Goal: Information Seeking & Learning: Learn about a topic

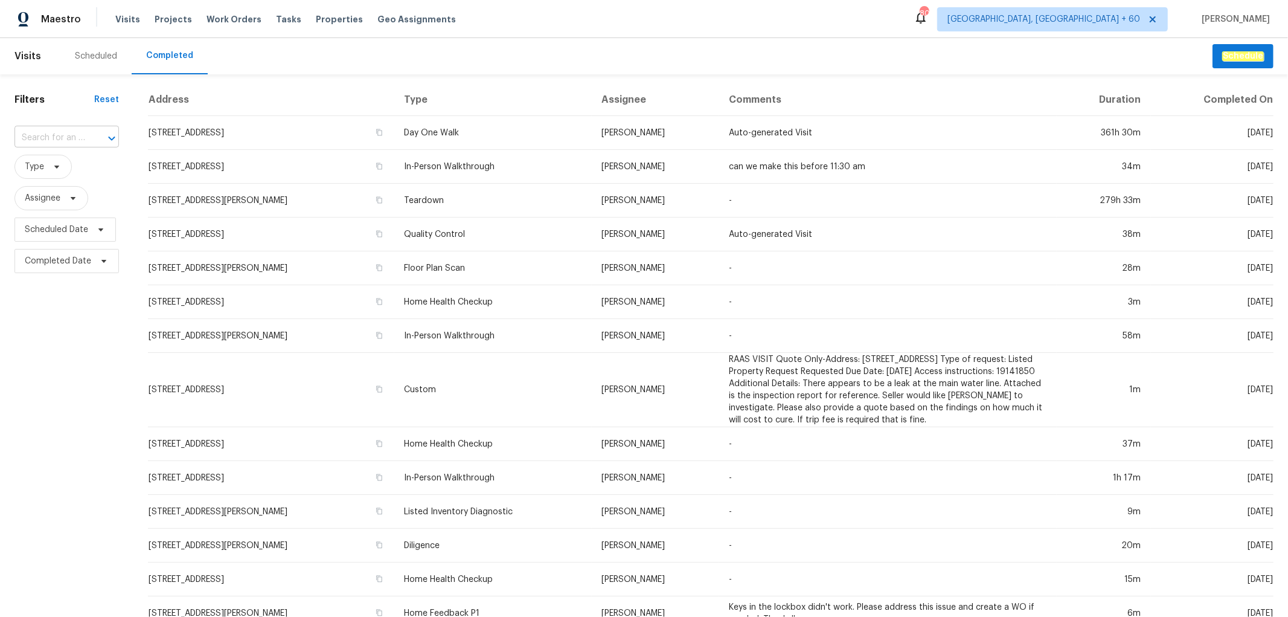
click at [59, 134] on input "text" at bounding box center [49, 138] width 71 height 19
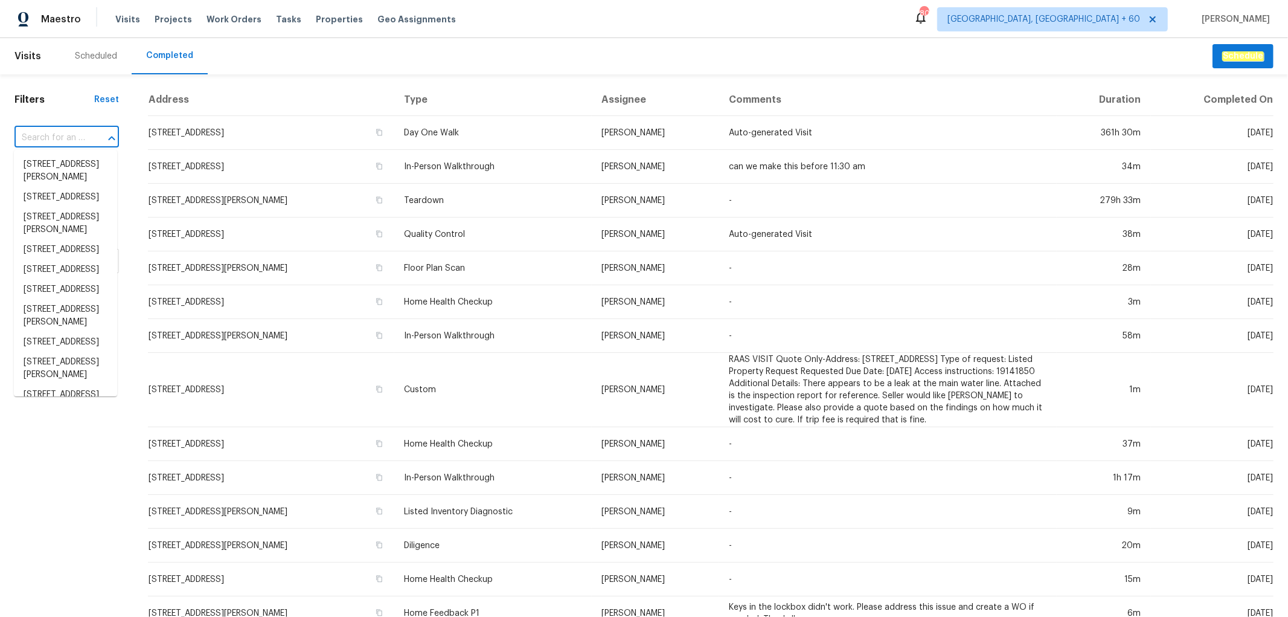
paste input "10806 Woodland Dr, Fredericksburg, VA 22407"
type input "10806 Woodland Dr, Fredericksburg, VA 22407"
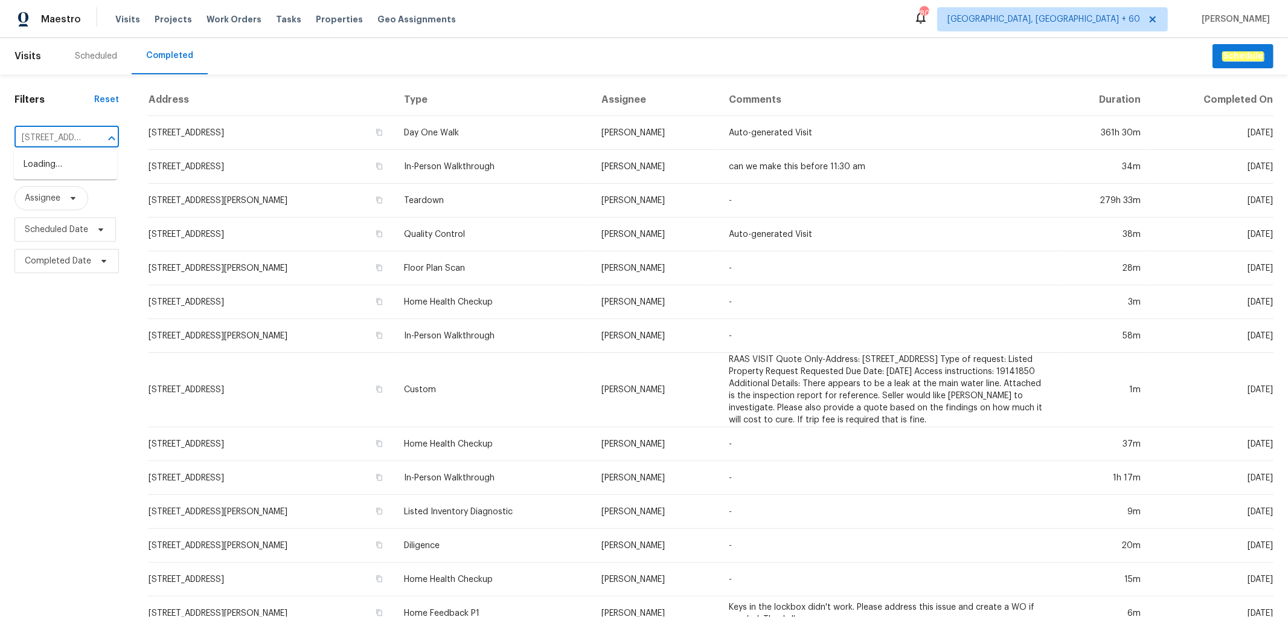
scroll to position [0, 122]
click at [57, 166] on li "10806 Woodland Dr, Fredericksburg, VA 22407" at bounding box center [65, 165] width 103 height 20
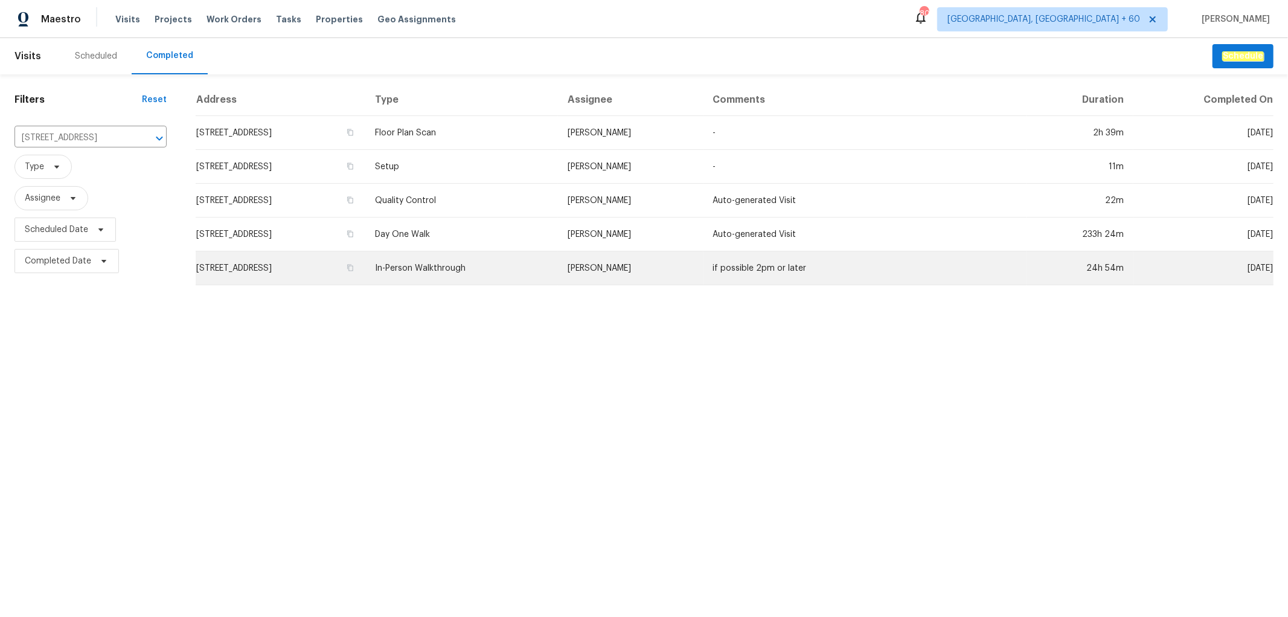
click at [526, 260] on td "In-Person Walkthrough" at bounding box center [461, 268] width 193 height 34
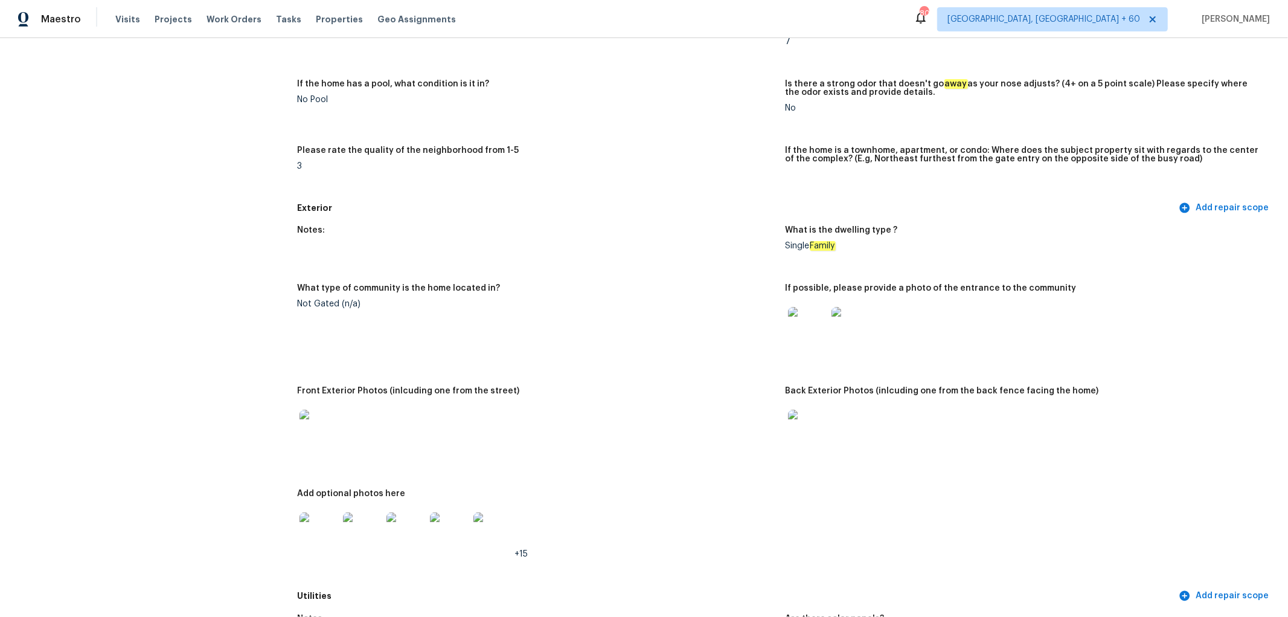
scroll to position [469, 0]
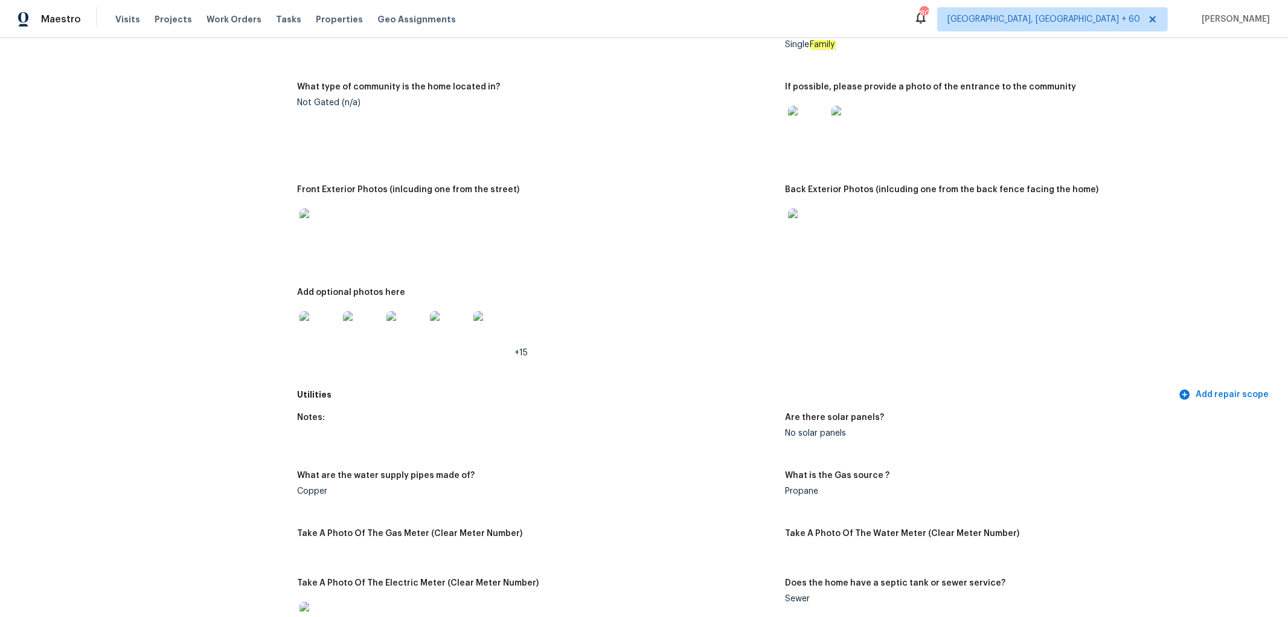
click at [321, 233] on img at bounding box center [319, 227] width 39 height 39
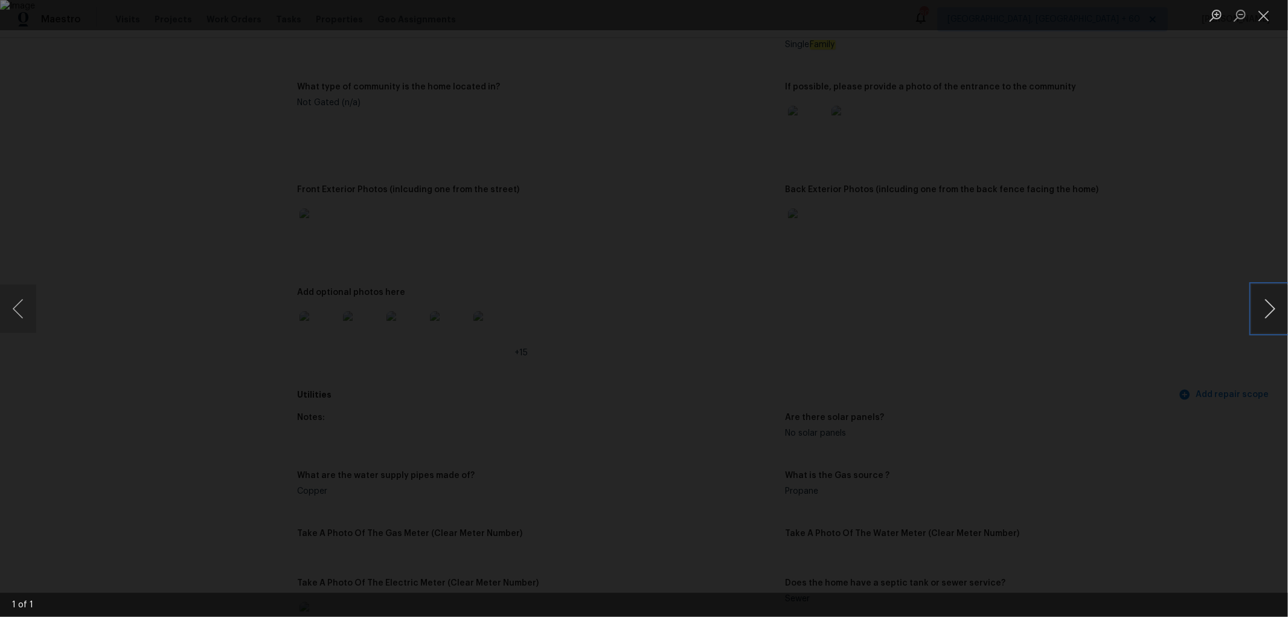
click at [1282, 315] on button "Next image" at bounding box center [1270, 308] width 36 height 48
click at [1265, 21] on button "Close lightbox" at bounding box center [1264, 15] width 24 height 21
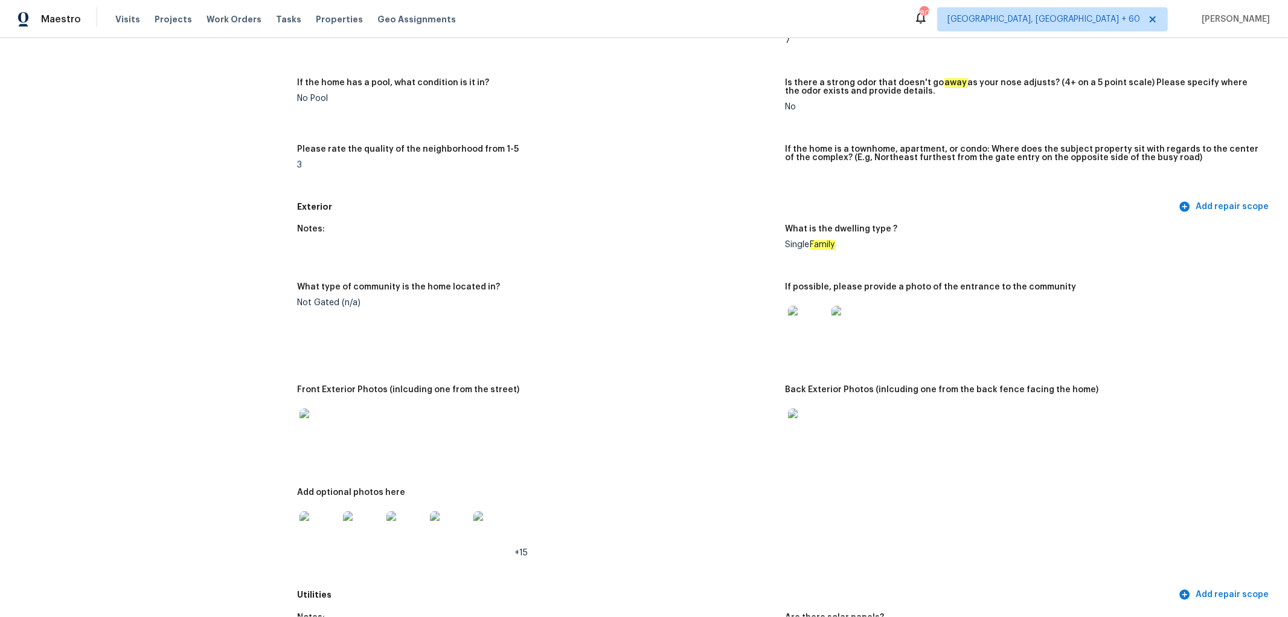
scroll to position [268, 0]
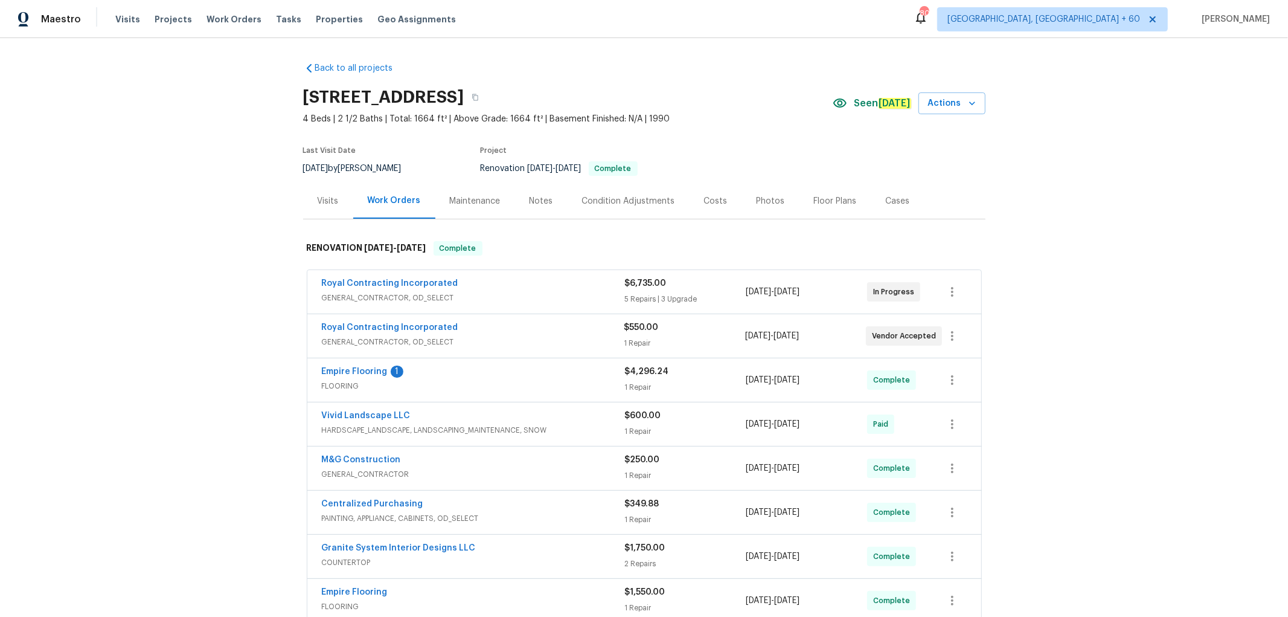
click at [765, 197] on div "Photos" at bounding box center [771, 201] width 28 height 12
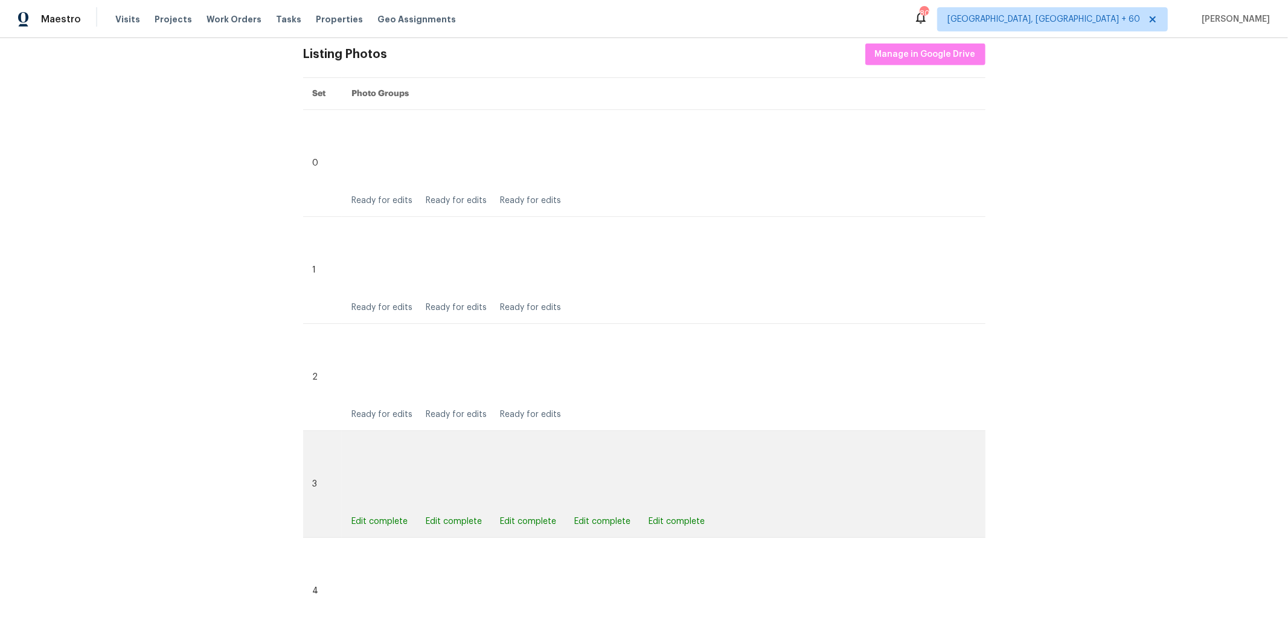
scroll to position [469, 0]
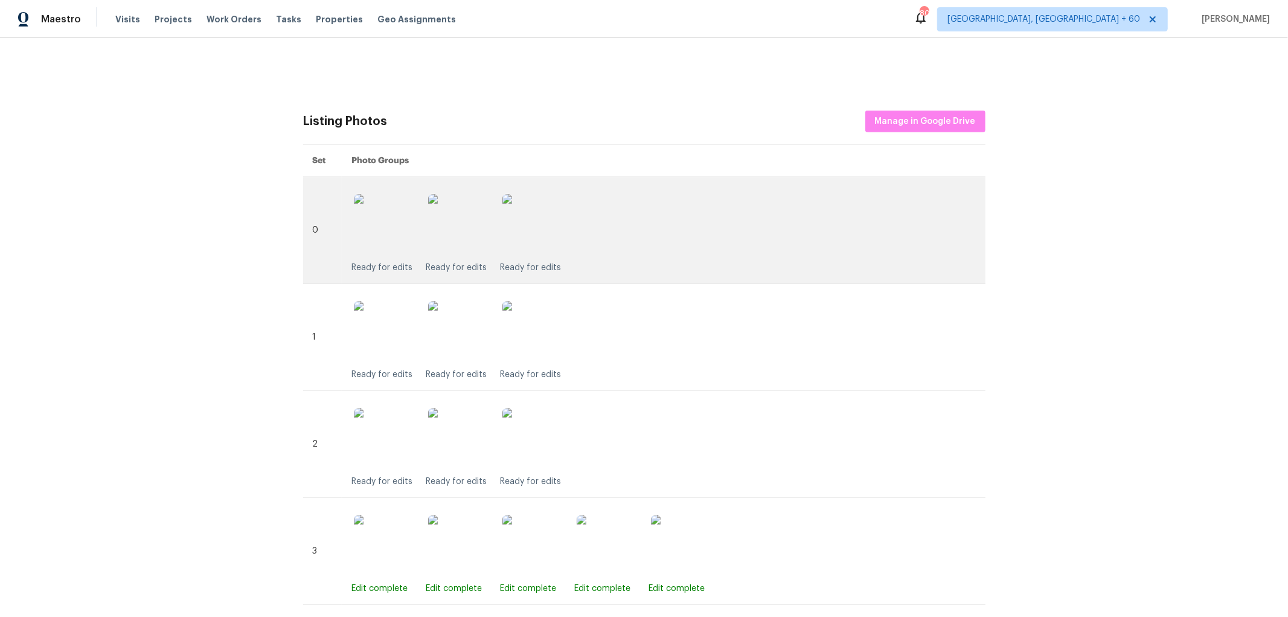
click at [454, 224] on img at bounding box center [458, 224] width 60 height 60
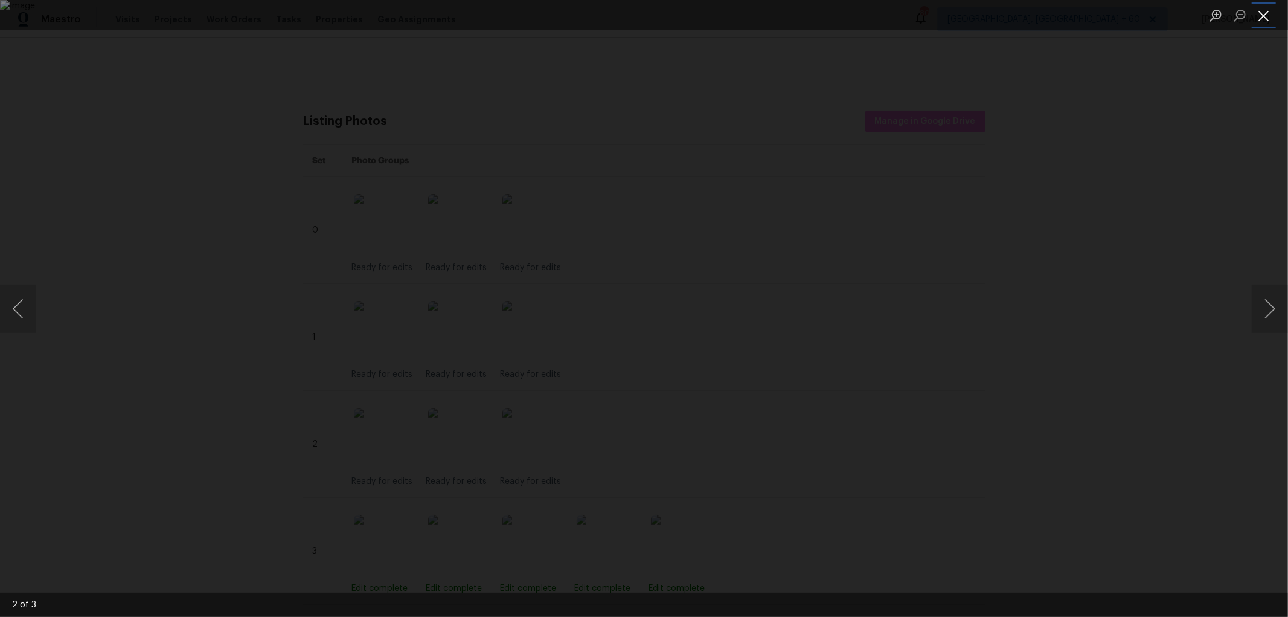
click at [1265, 9] on button "Close lightbox" at bounding box center [1264, 15] width 24 height 21
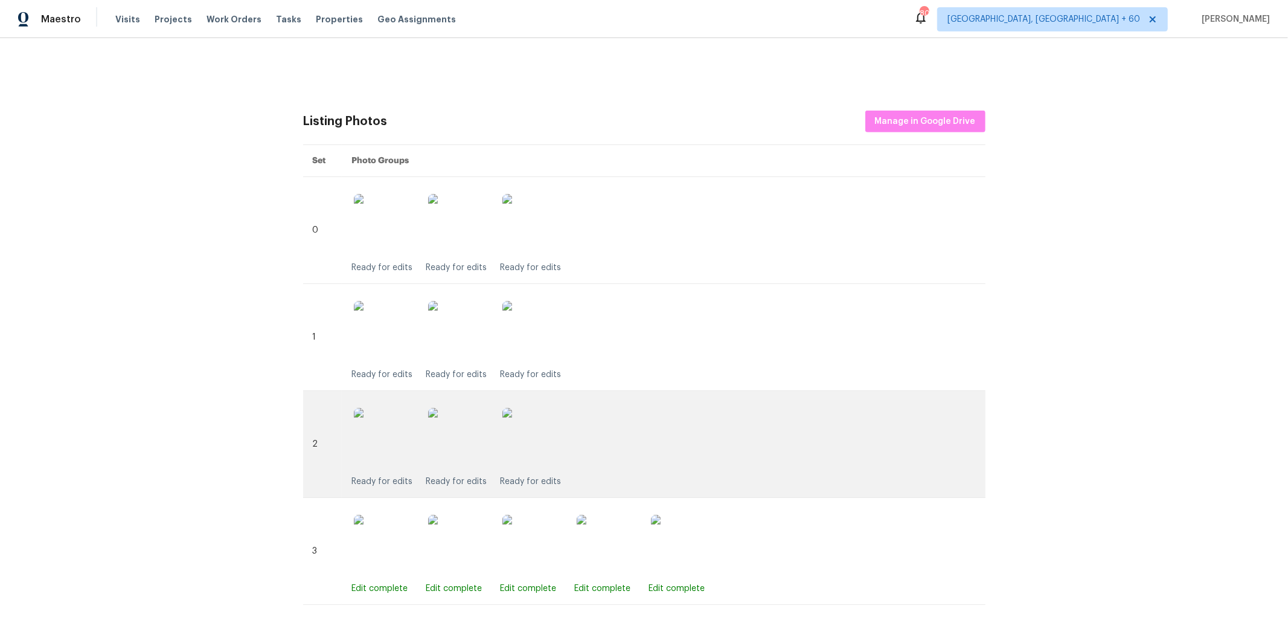
click at [444, 462] on img at bounding box center [458, 438] width 60 height 60
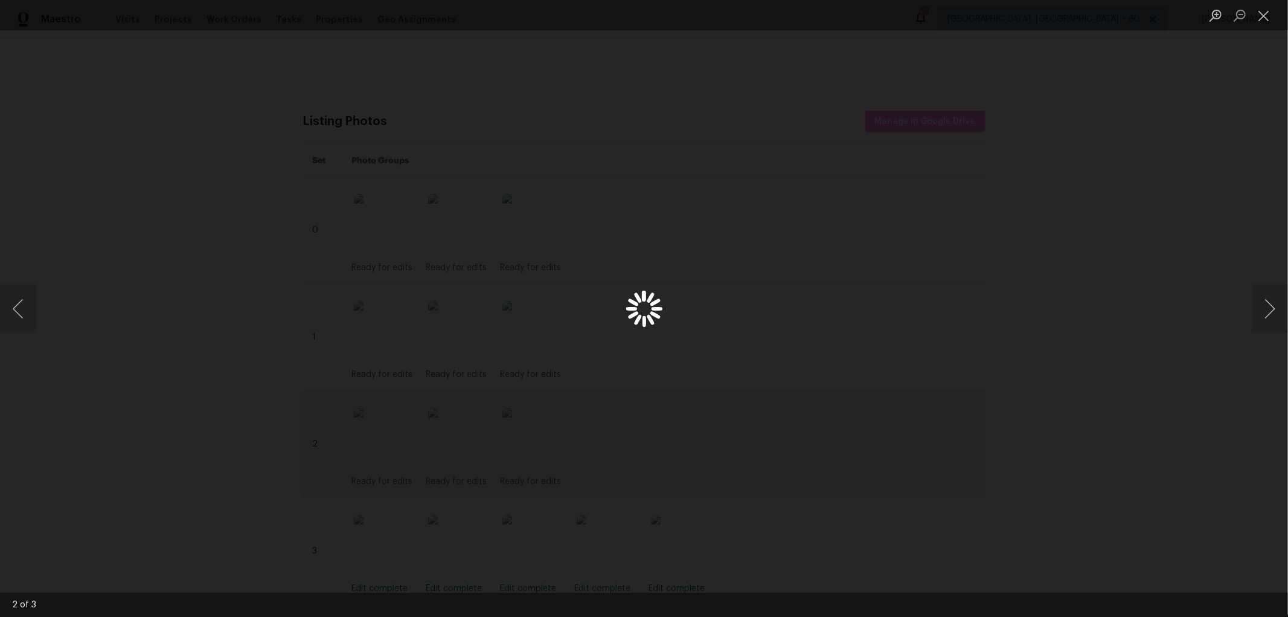
click at [444, 462] on div "Lightbox" at bounding box center [644, 308] width 1288 height 617
click at [1263, 15] on button "Close lightbox" at bounding box center [1264, 15] width 24 height 21
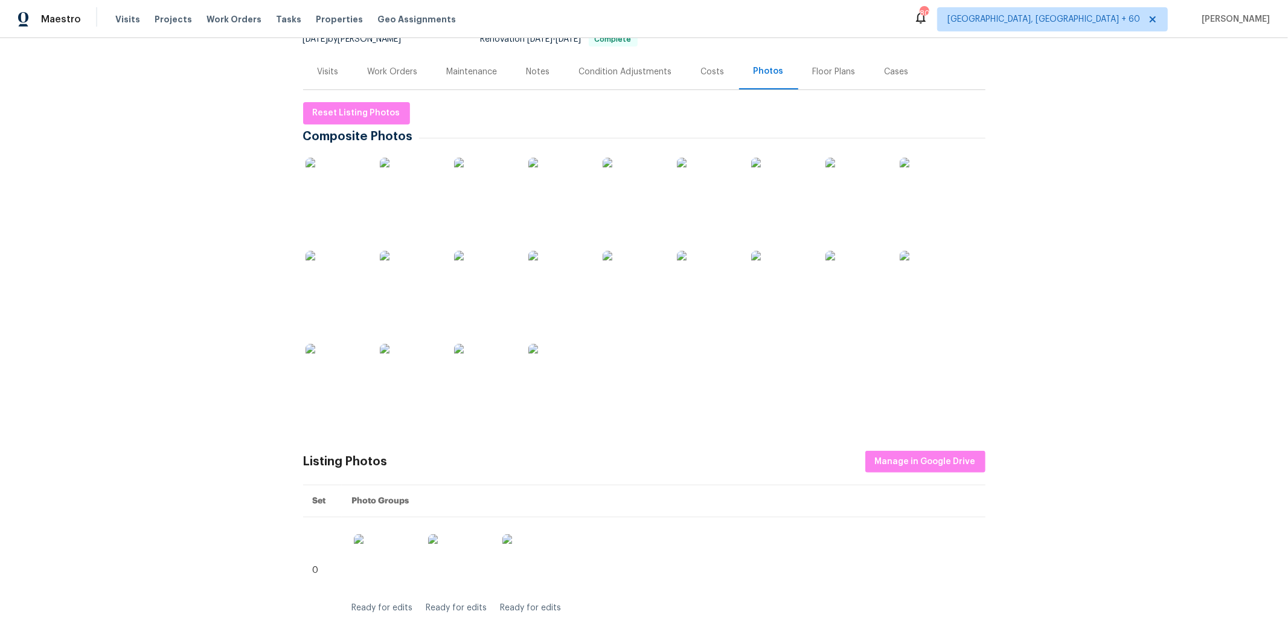
scroll to position [201, 0]
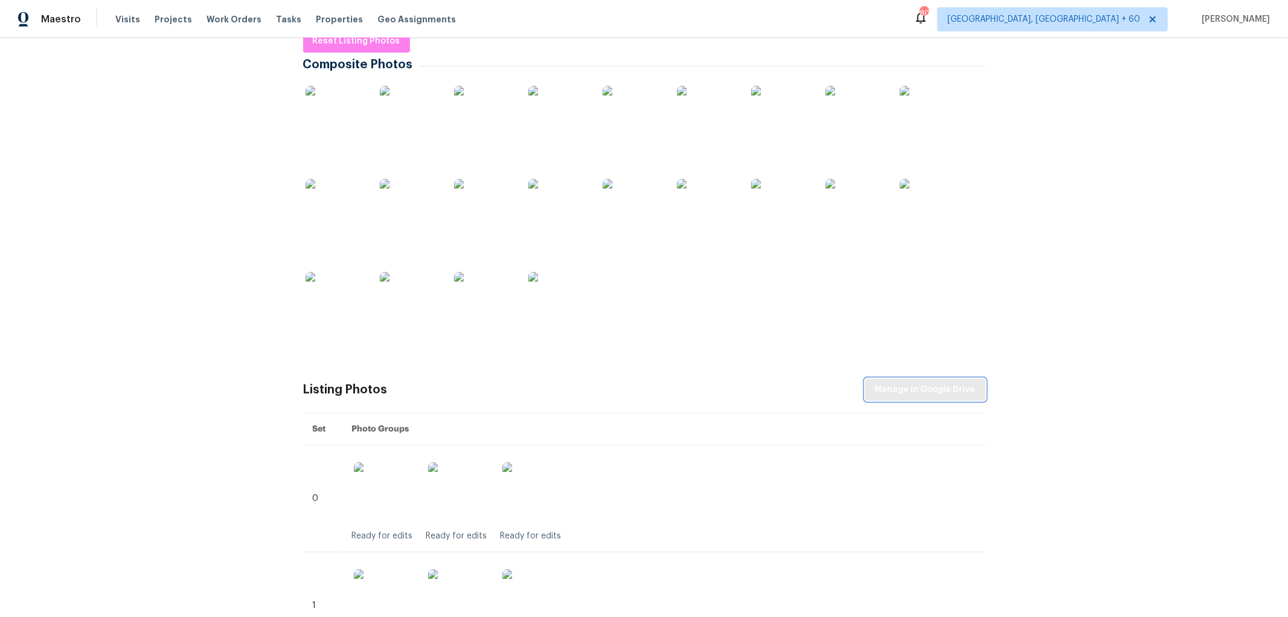
click at [931, 389] on span "Manage in Google Drive" at bounding box center [925, 389] width 101 height 15
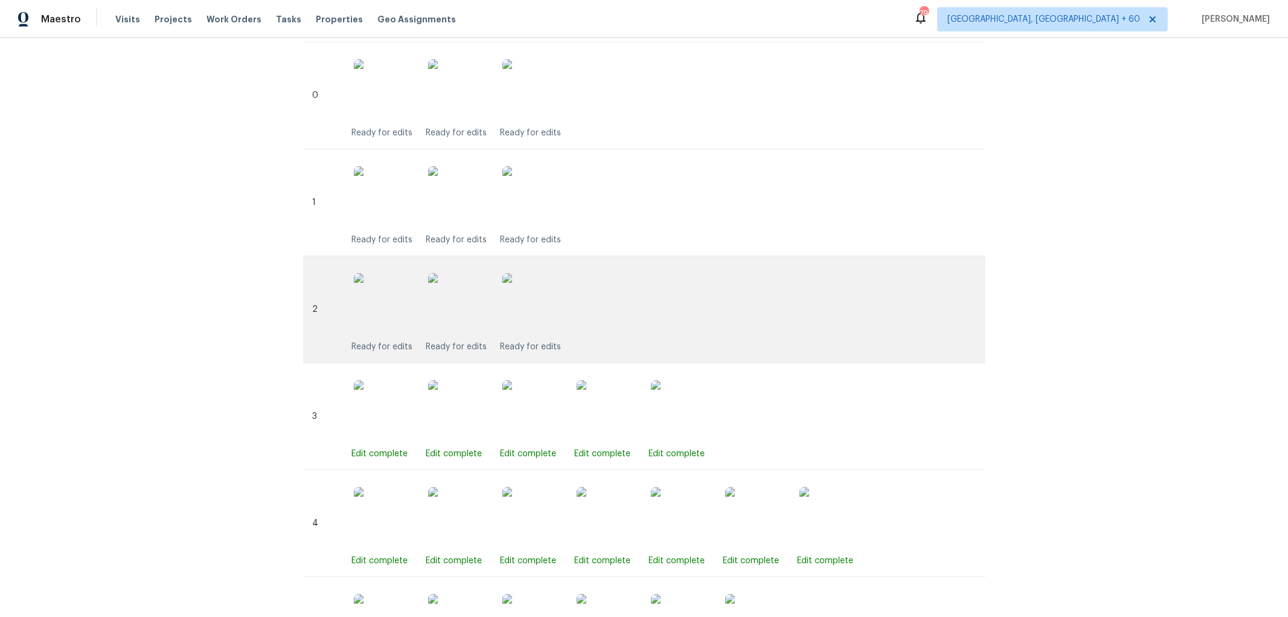
scroll to position [536, 0]
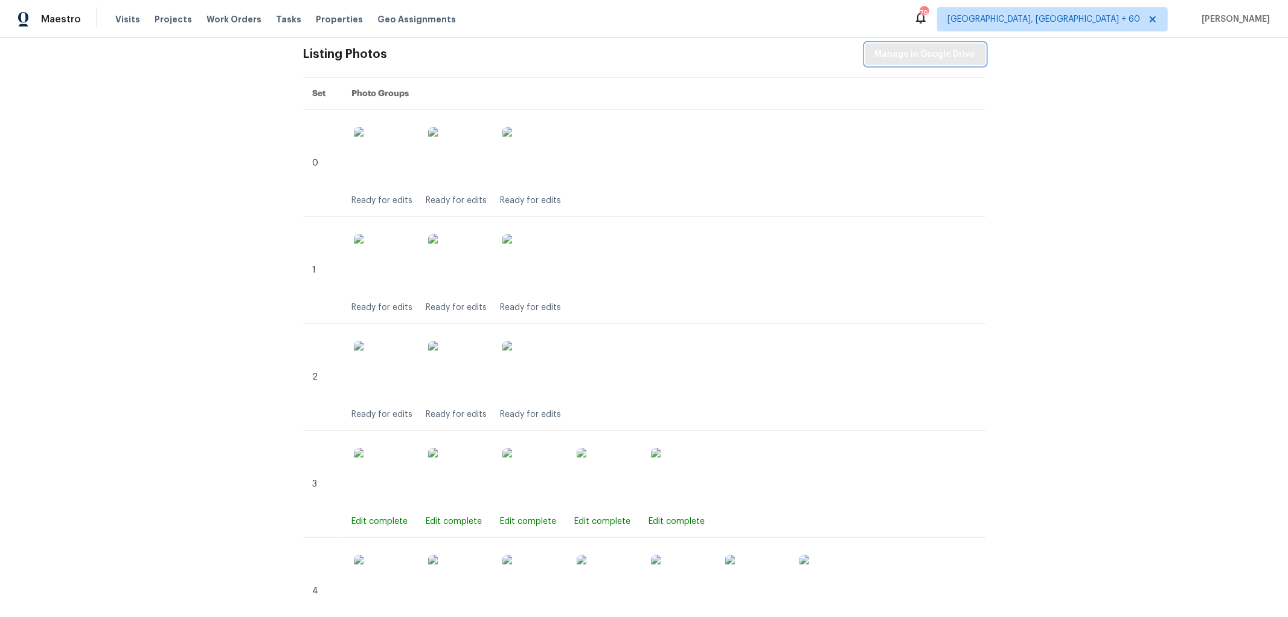
click at [967, 59] on span "Manage in Google Drive" at bounding box center [925, 54] width 101 height 15
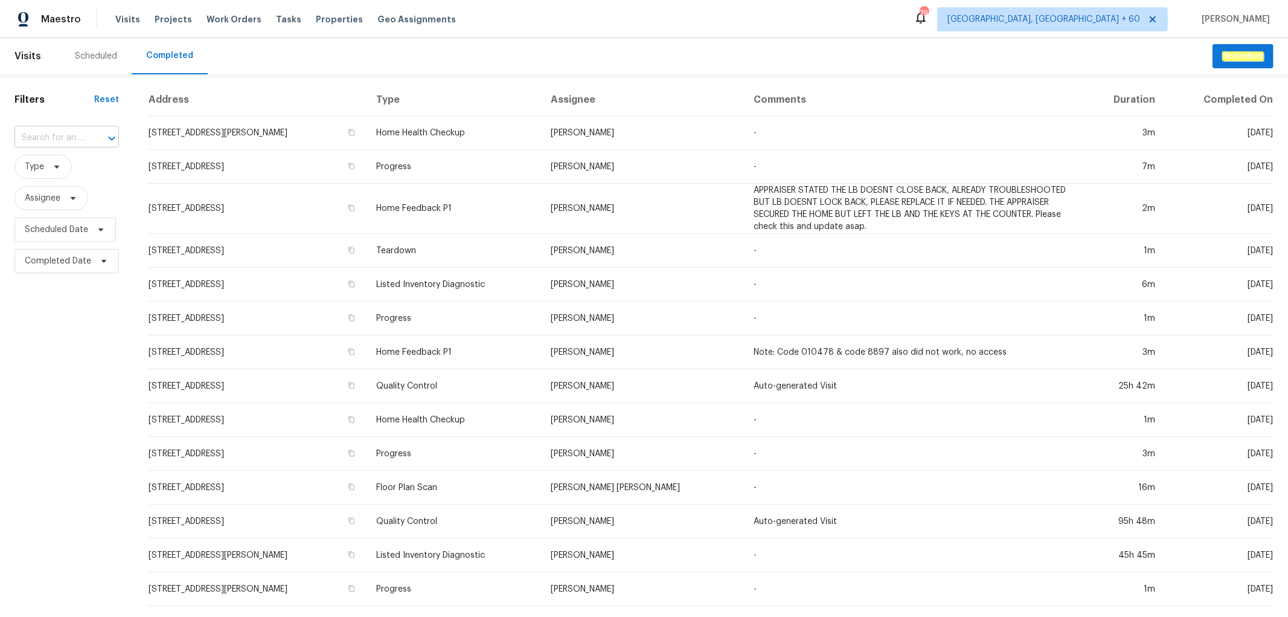
click at [79, 137] on input "text" at bounding box center [49, 138] width 71 height 19
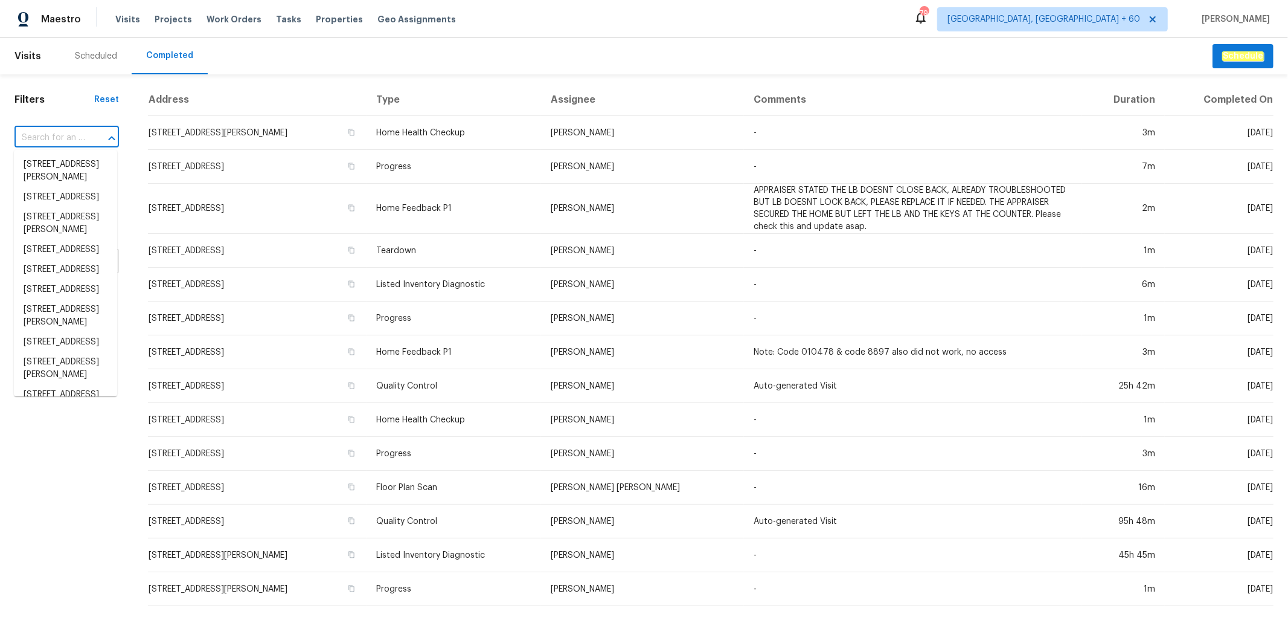
paste input "[STREET_ADDRESS]"
type input "[STREET_ADDRESS]"
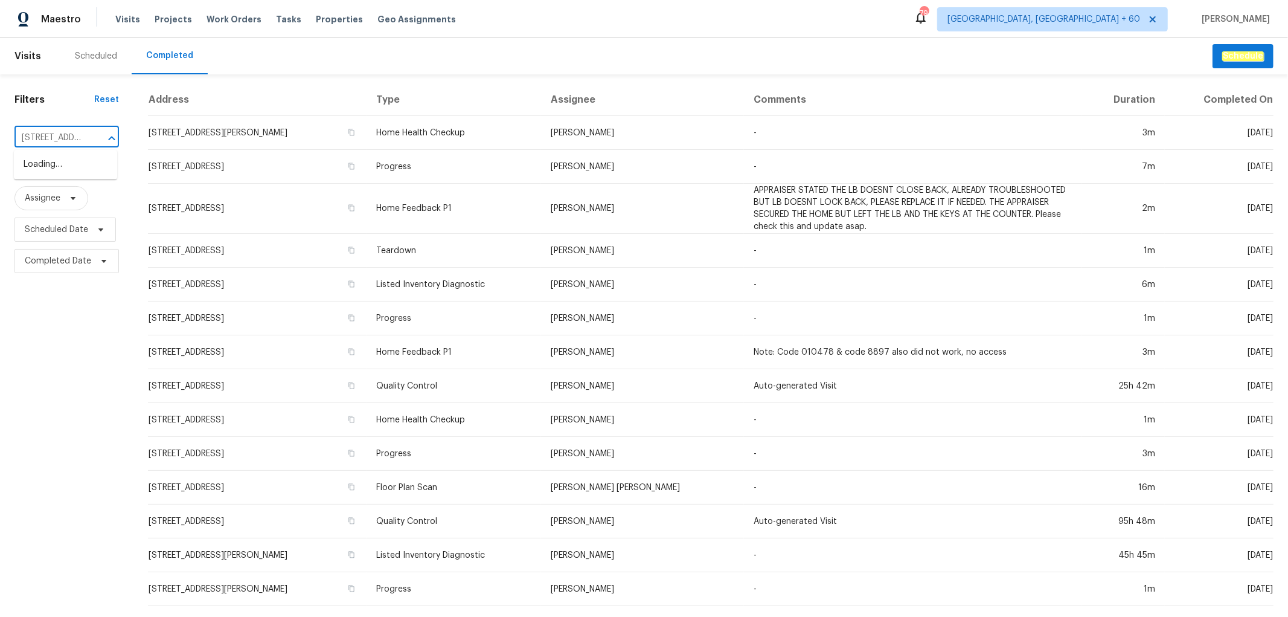
scroll to position [0, 89]
click at [74, 169] on li "[STREET_ADDRESS]" at bounding box center [65, 165] width 103 height 20
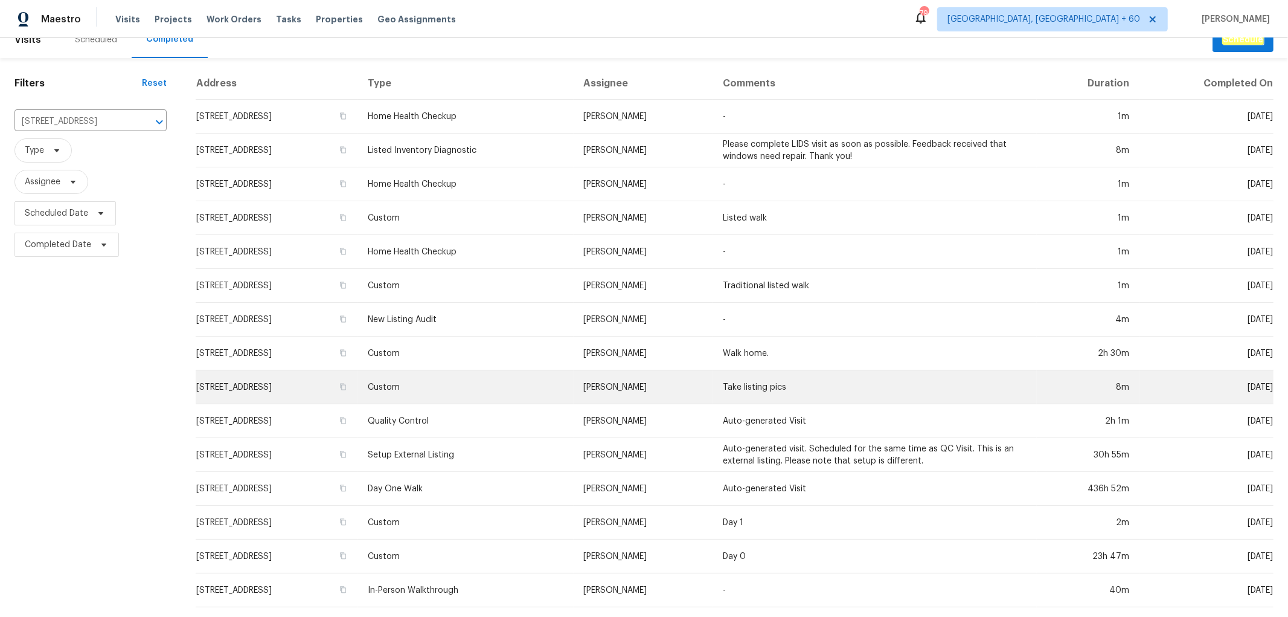
scroll to position [26, 0]
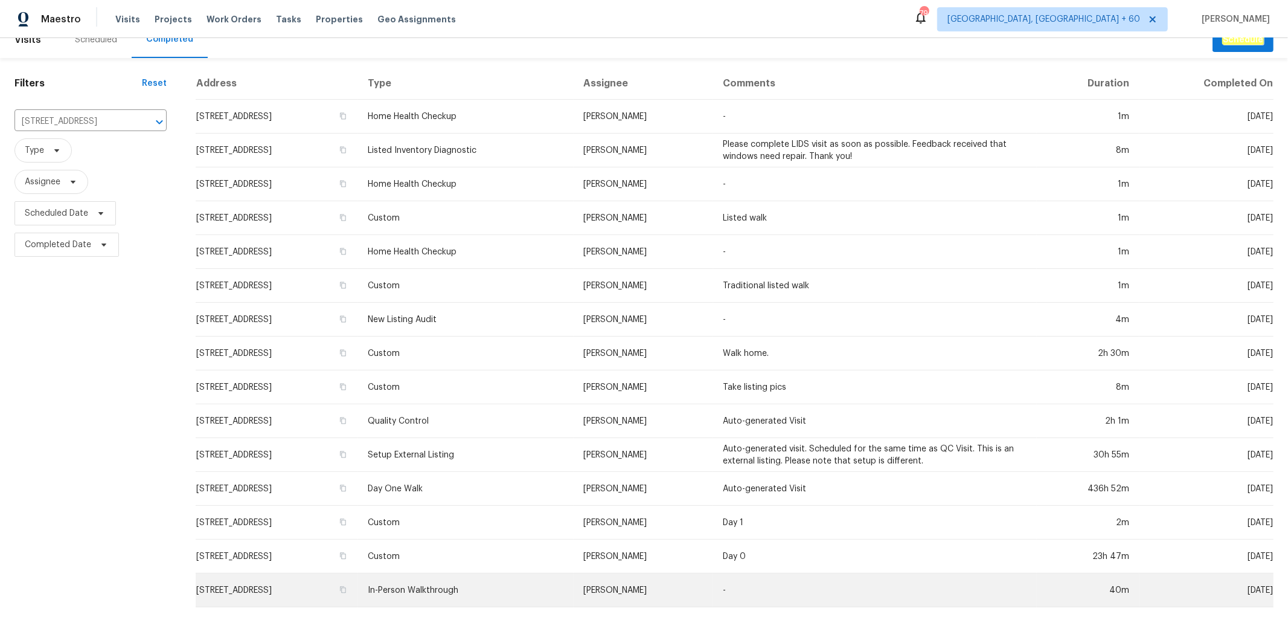
click at [531, 583] on td "In-Person Walkthrough" at bounding box center [466, 590] width 216 height 34
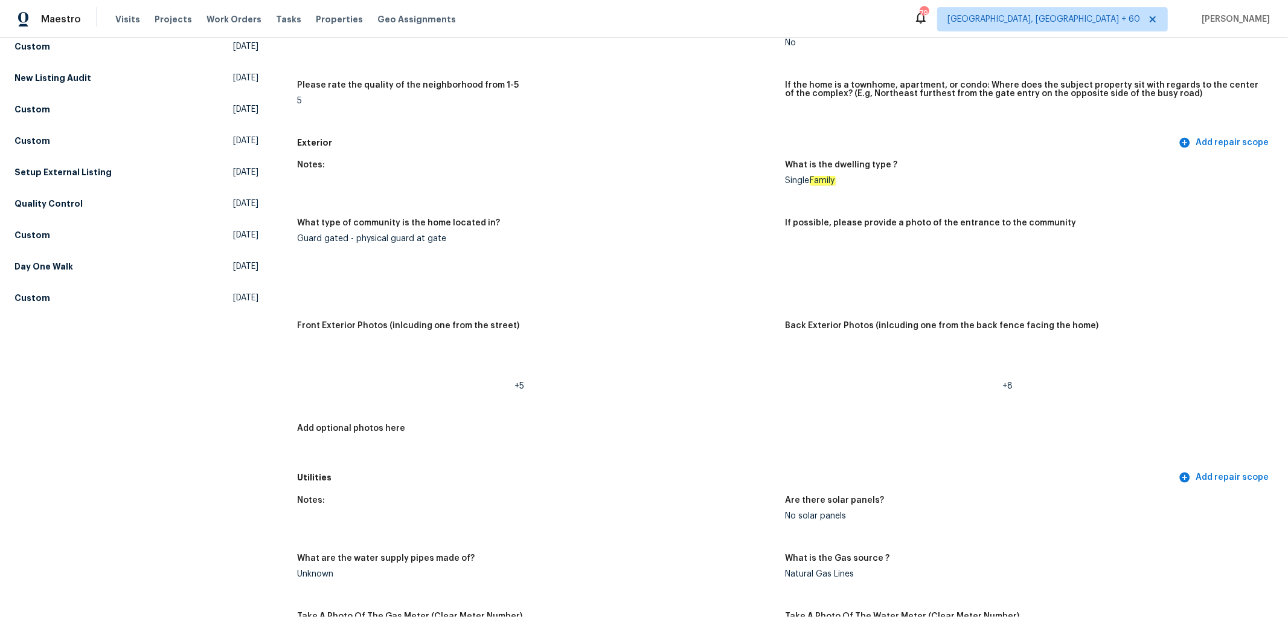
scroll to position [335, 0]
click at [448, 363] on img at bounding box center [449, 361] width 39 height 39
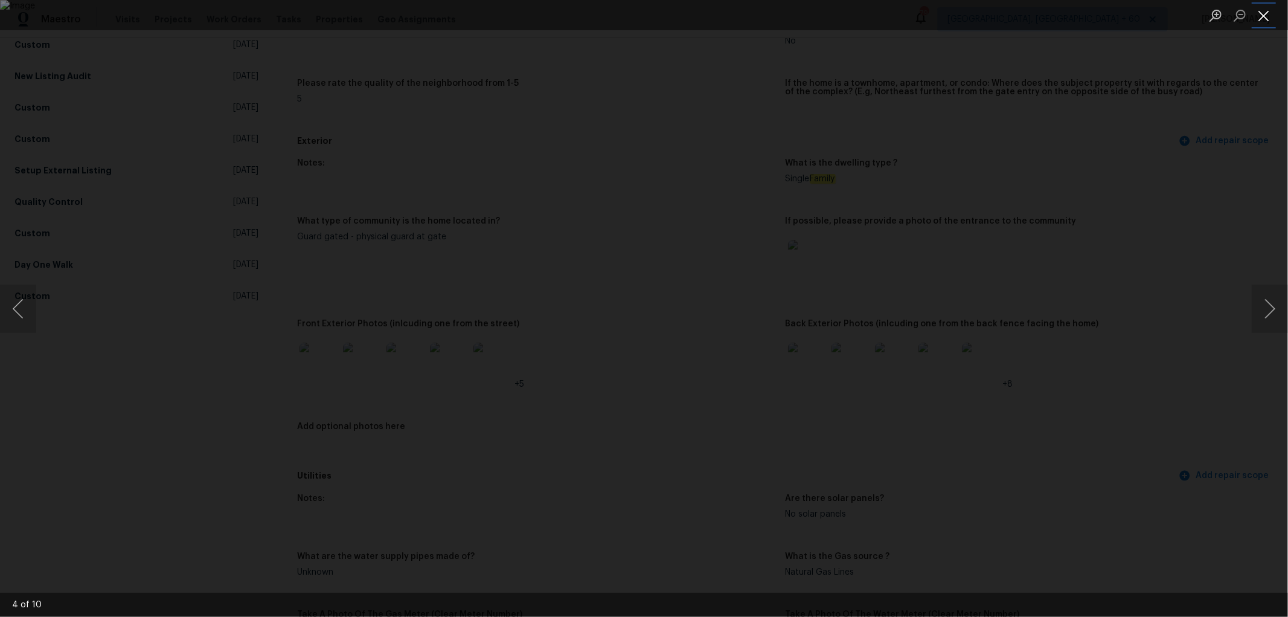
click at [1263, 18] on button "Close lightbox" at bounding box center [1264, 15] width 24 height 21
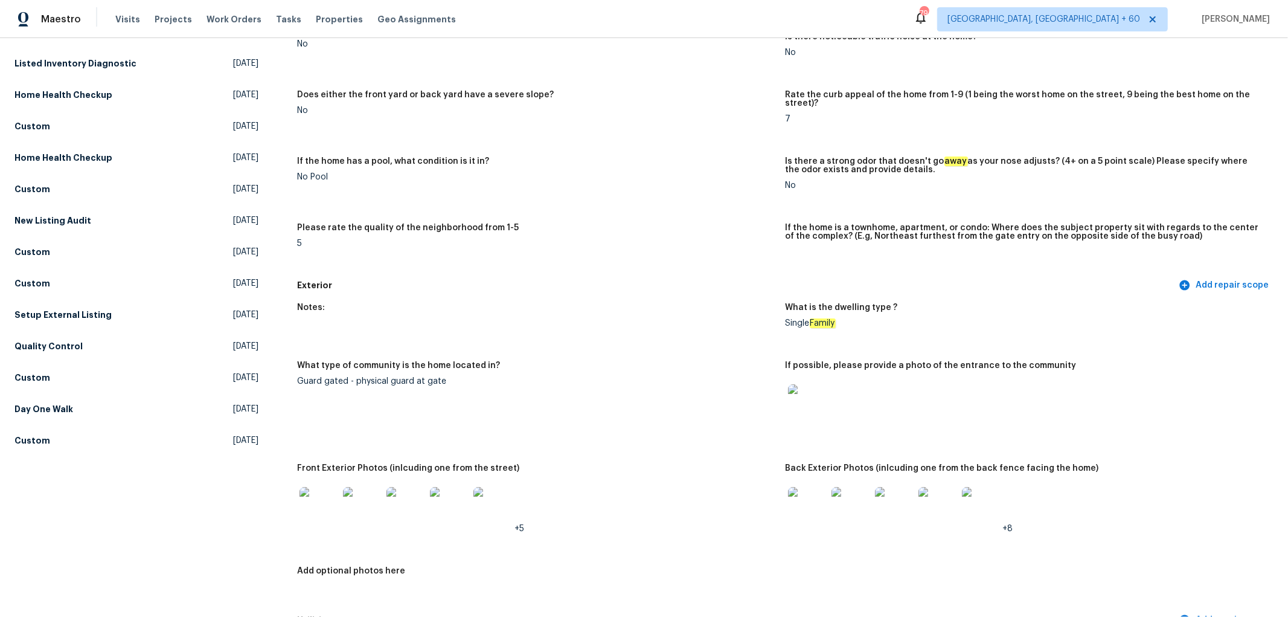
scroll to position [0, 0]
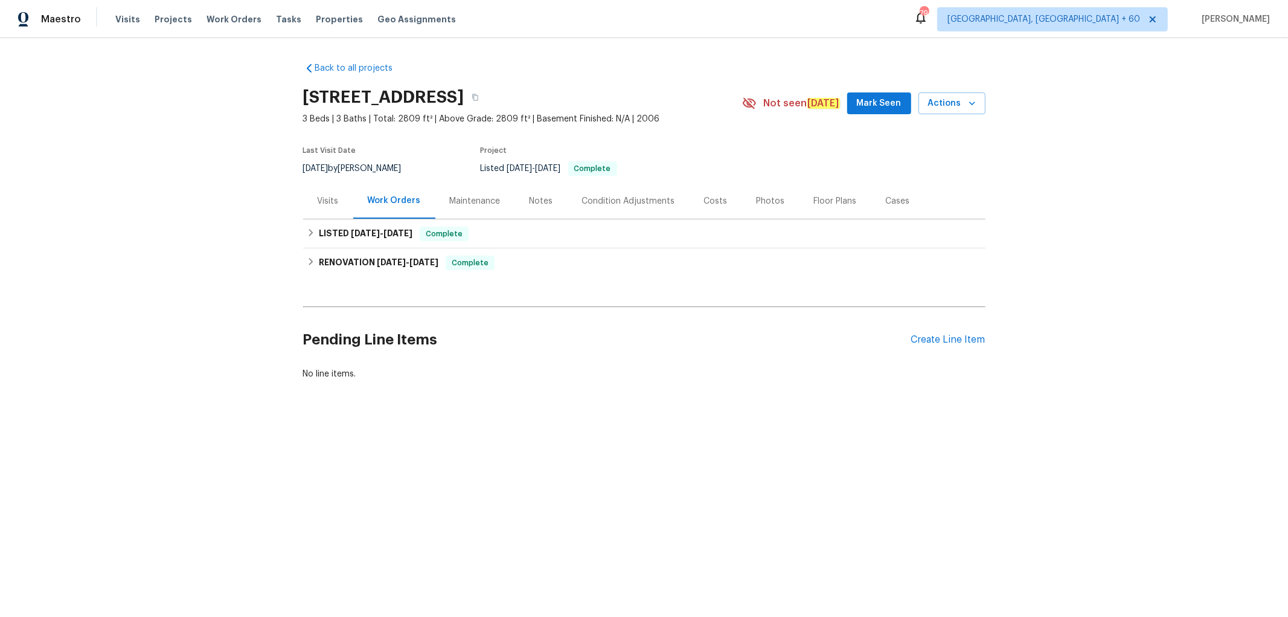
click at [760, 202] on div "Photos" at bounding box center [771, 201] width 28 height 12
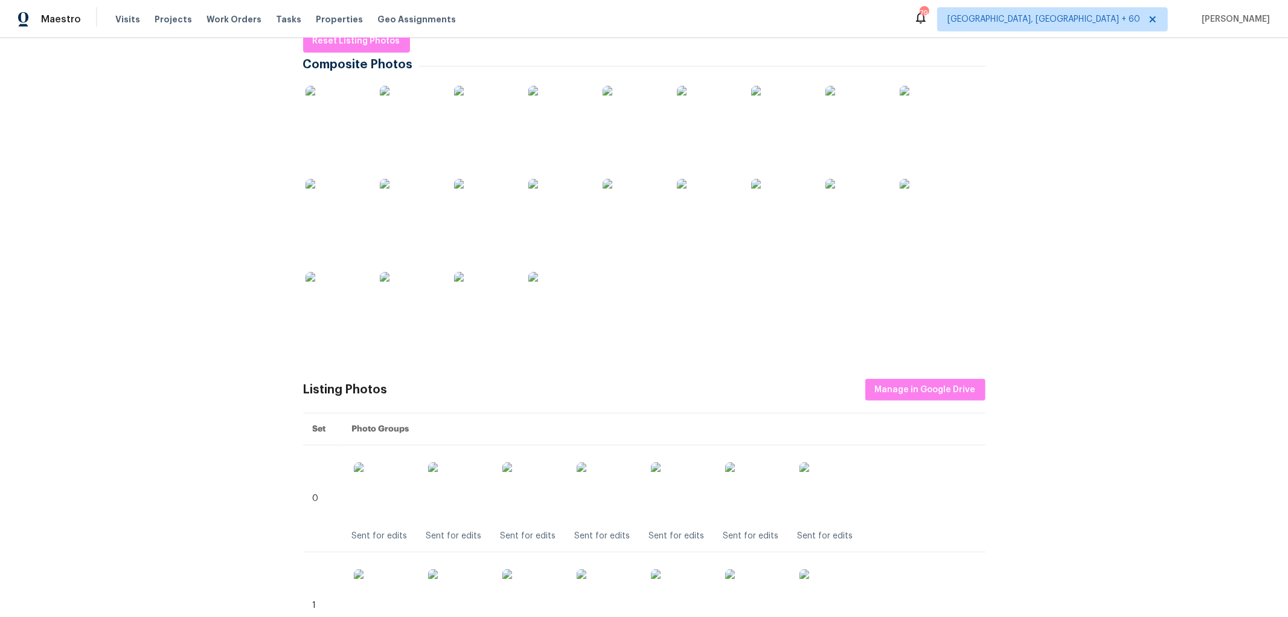
scroll to position [134, 0]
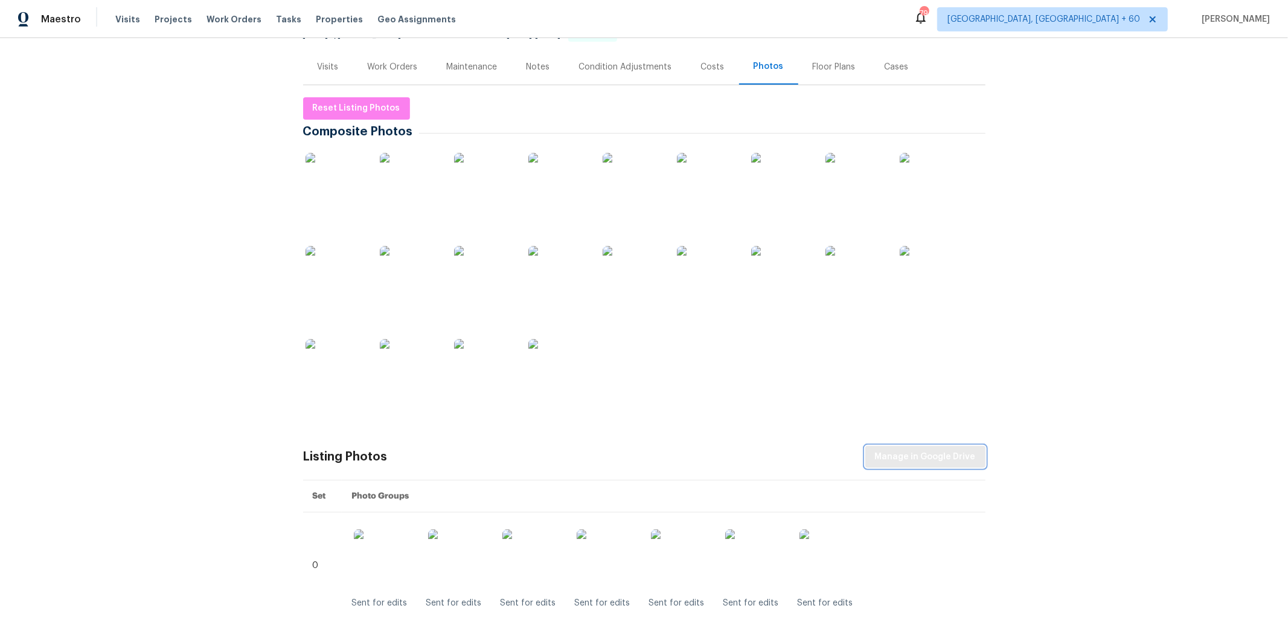
click at [928, 447] on button "Manage in Google Drive" at bounding box center [925, 457] width 120 height 22
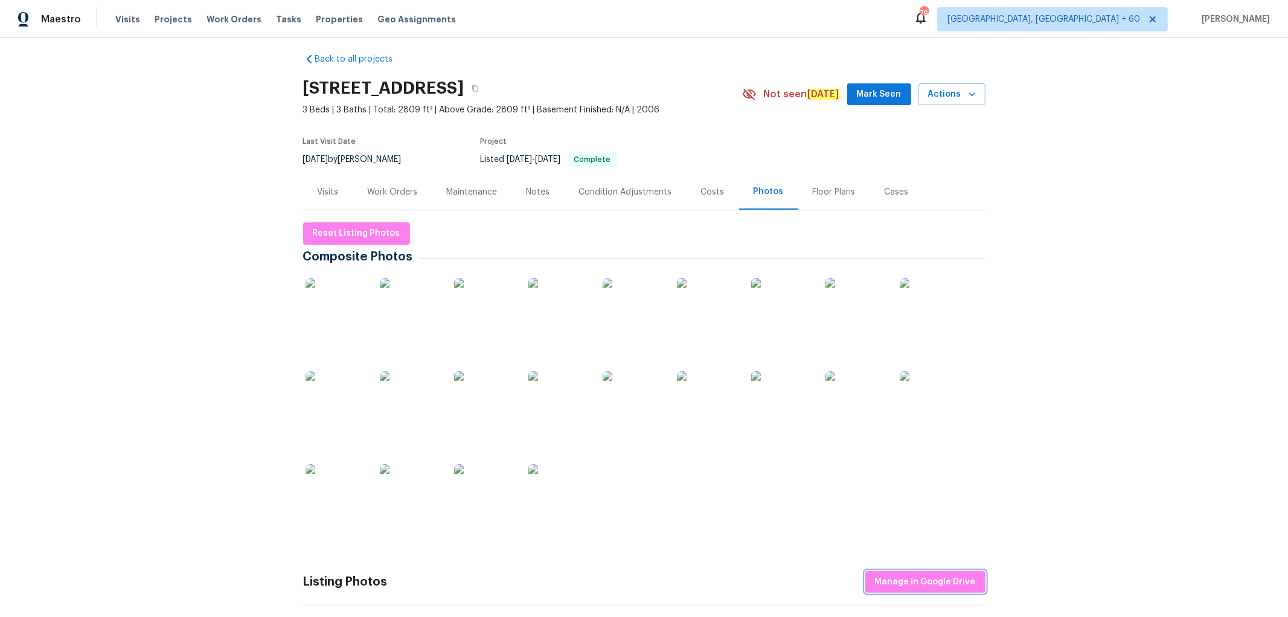
scroll to position [0, 0]
